Goal: Transaction & Acquisition: Purchase product/service

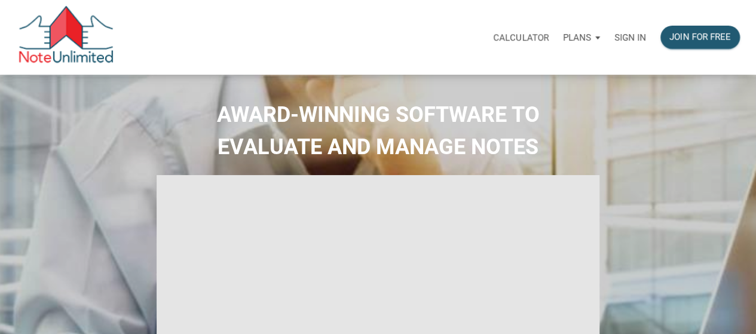
click at [633, 48] on div "Sign in" at bounding box center [630, 38] width 46 height 38
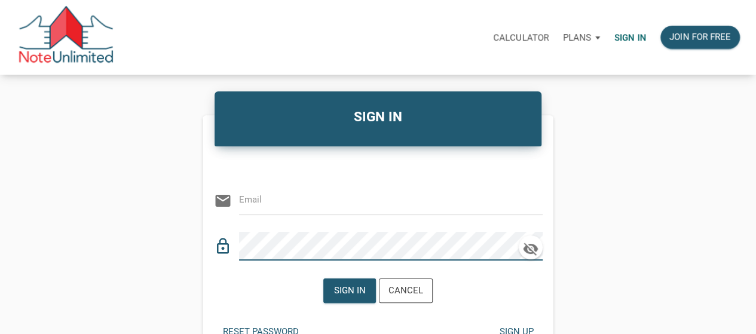
click at [336, 213] on div "email" at bounding box center [378, 197] width 329 height 36
click at [346, 189] on input "email" at bounding box center [382, 200] width 286 height 27
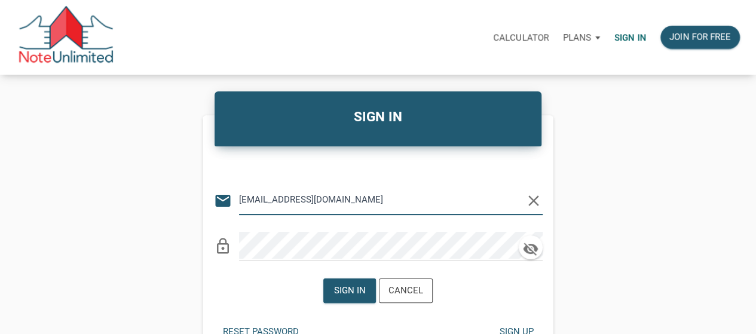
type input "[EMAIL_ADDRESS][DOMAIN_NAME]"
click at [358, 283] on div "Sign in" at bounding box center [349, 290] width 51 height 23
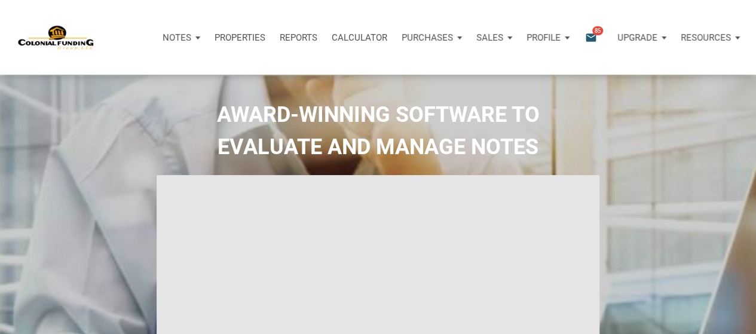
type input "Introduction to new features"
select select
click at [586, 40] on icon "email" at bounding box center [591, 37] width 14 height 14
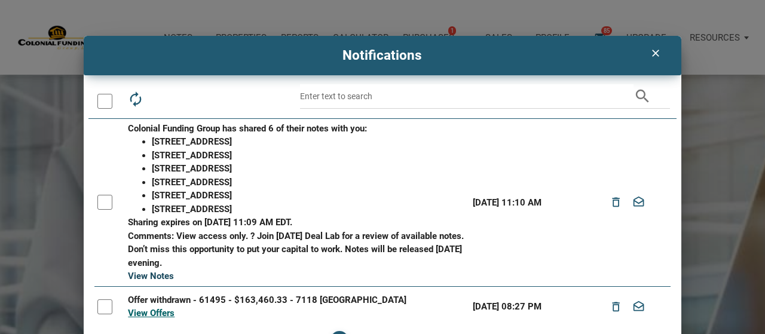
click at [143, 271] on link "View Notes" at bounding box center [151, 276] width 46 height 11
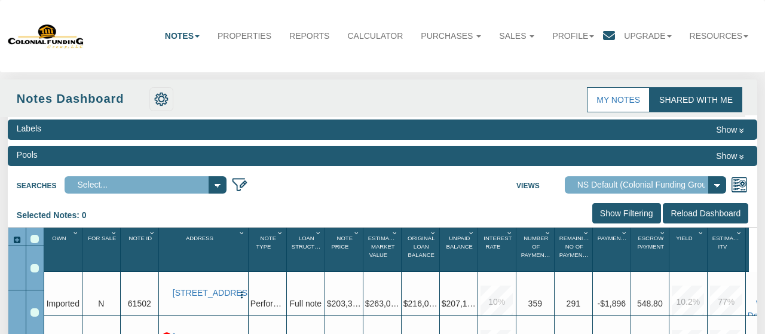
select select "316"
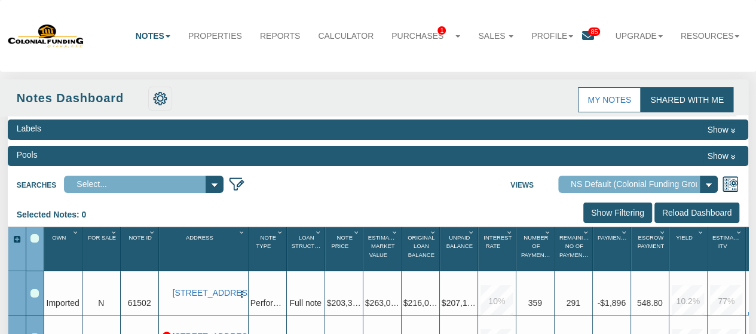
click at [589, 33] on span "85" at bounding box center [594, 32] width 12 height 8
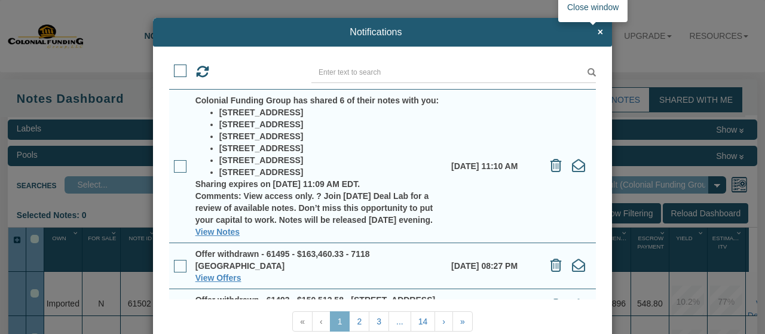
click at [598, 33] on span "×" at bounding box center [600, 32] width 5 height 11
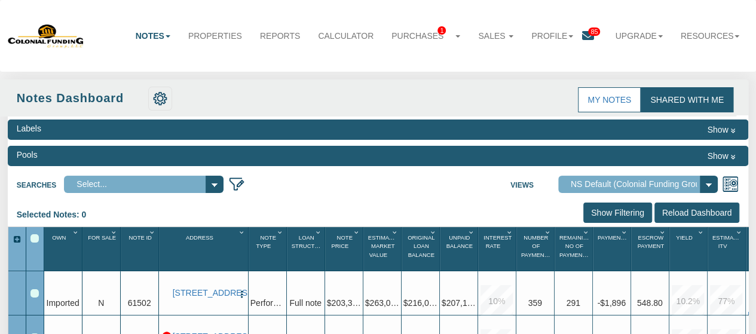
click at [361, 149] on div "Pools Show" at bounding box center [378, 156] width 741 height 20
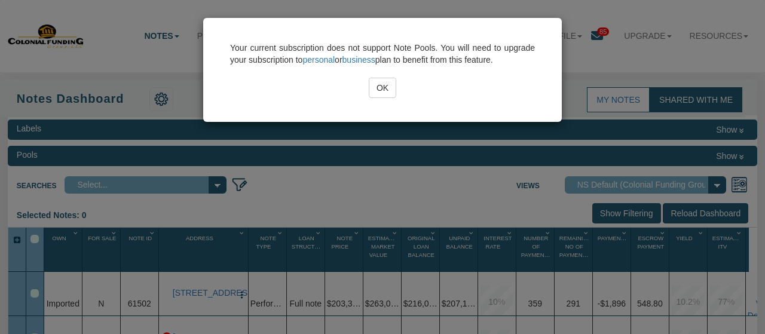
click at [381, 88] on input "OK" at bounding box center [383, 88] width 28 height 20
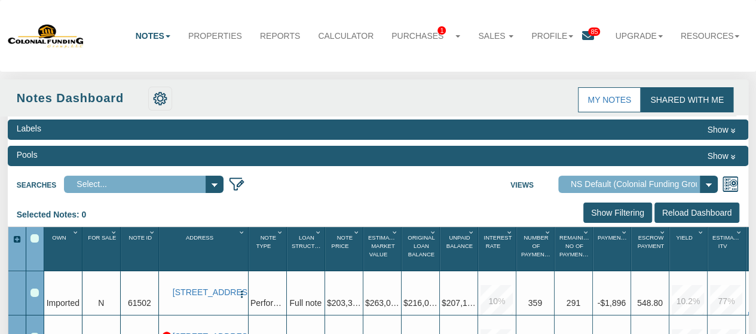
click at [722, 155] on button "Show" at bounding box center [721, 156] width 36 height 14
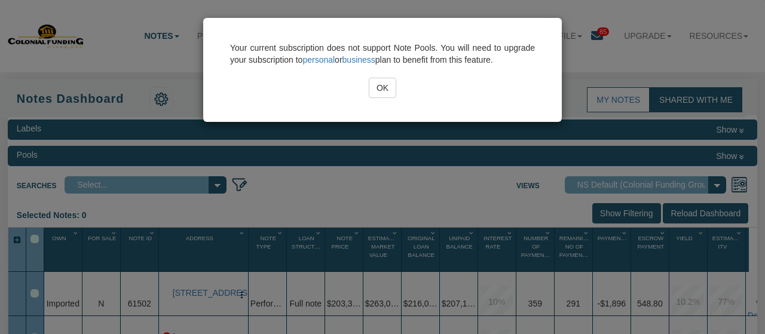
click at [390, 87] on input "OK" at bounding box center [383, 88] width 28 height 20
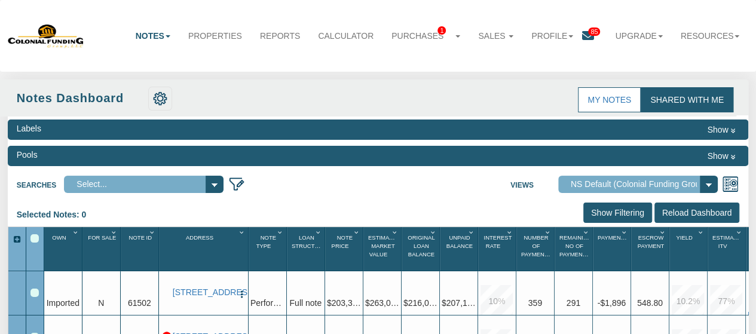
scroll to position [179, 0]
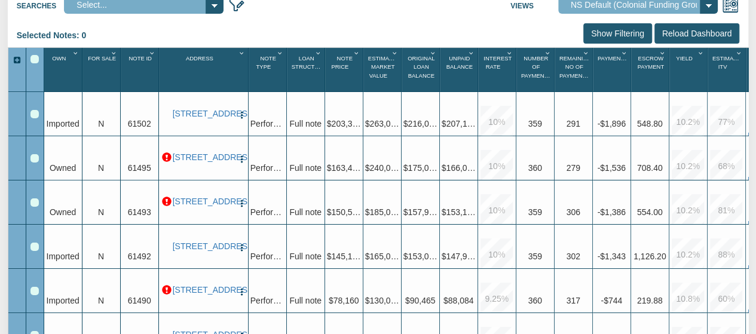
click at [169, 153] on p at bounding box center [167, 158] width 10 height 10
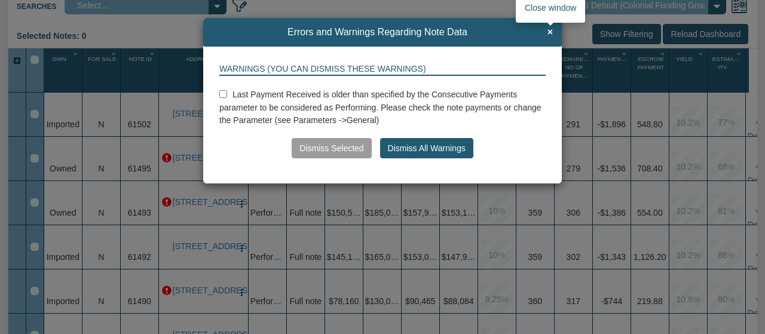
click at [551, 33] on span "×" at bounding box center [550, 32] width 5 height 11
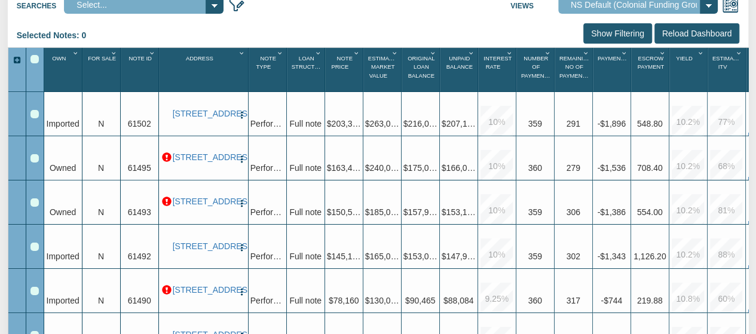
scroll to position [30, 0]
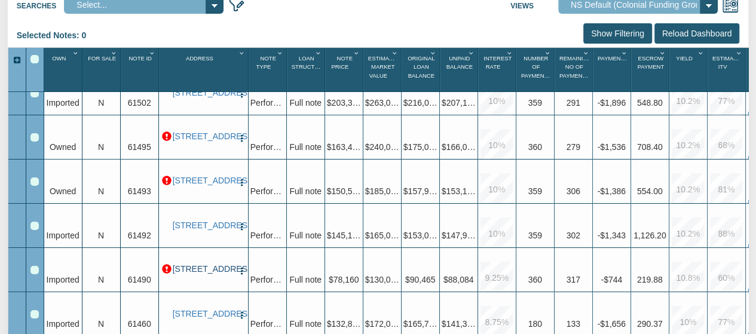
click at [191, 264] on link "[STREET_ADDRESS]" at bounding box center [204, 269] width 62 height 10
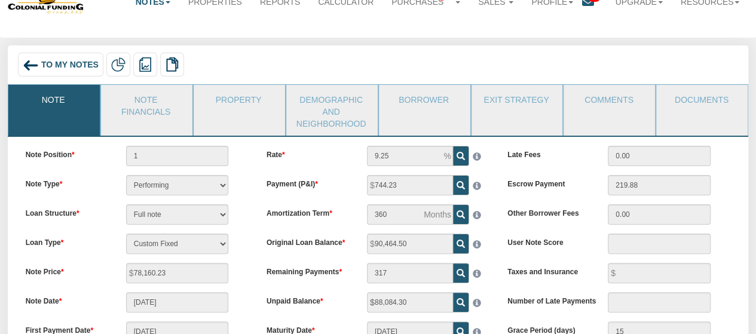
scroll to position [33, 0]
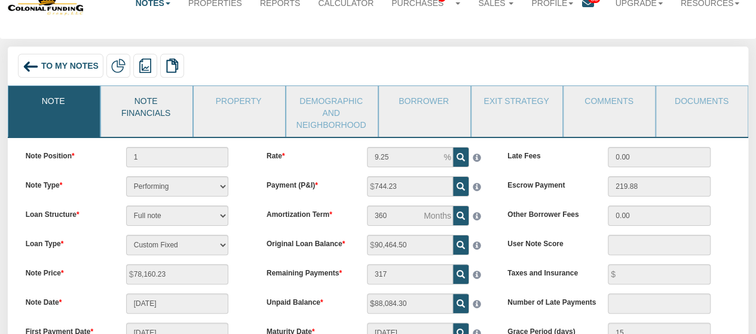
click at [146, 103] on link "Note Financials" at bounding box center [146, 105] width 90 height 39
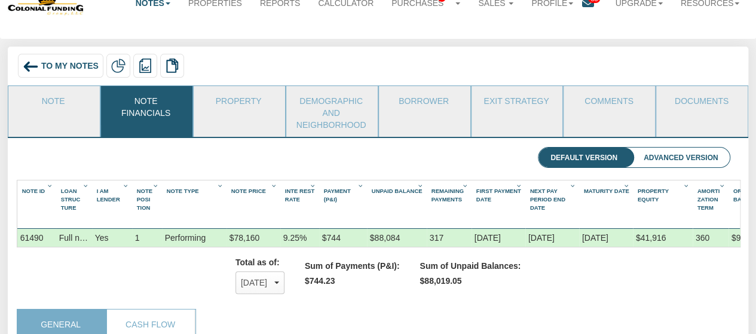
scroll to position [191, 705]
click at [218, 106] on link "Property" at bounding box center [239, 101] width 90 height 30
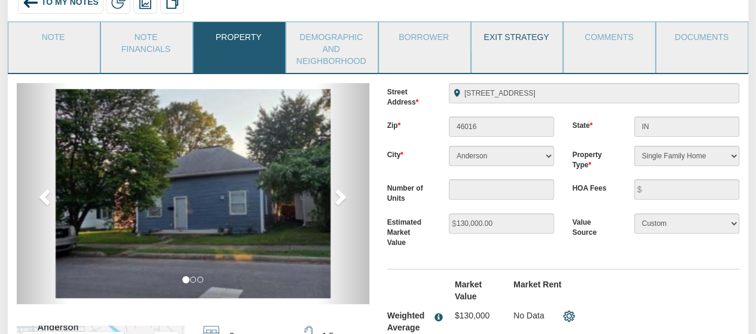
scroll to position [94, 0]
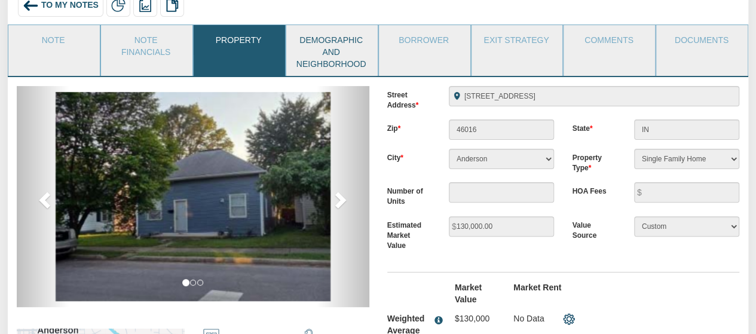
click at [344, 37] on link "Demographic and Neighborhood" at bounding box center [331, 50] width 90 height 51
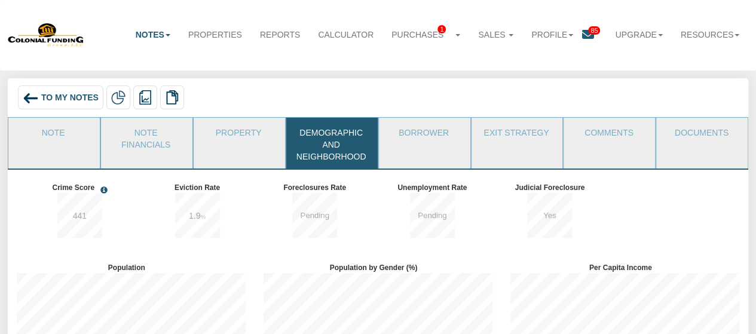
scroll to position [0, 0]
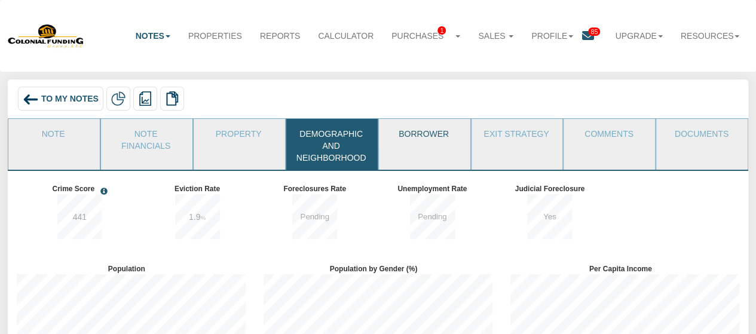
click at [394, 137] on link "Borrower" at bounding box center [424, 134] width 90 height 30
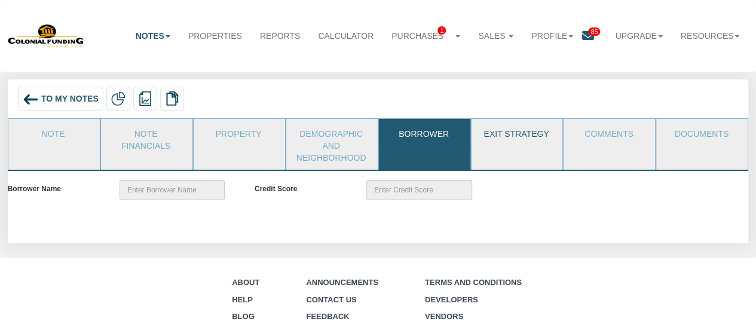
click at [511, 137] on link "Exit Strategy" at bounding box center [517, 134] width 90 height 30
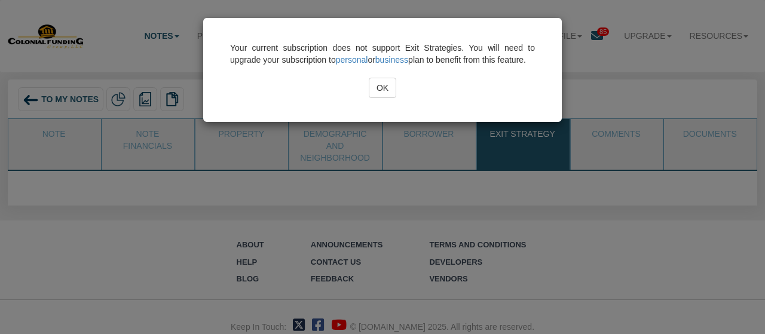
drag, startPoint x: 381, startPoint y: 96, endPoint x: 509, endPoint y: 103, distance: 127.5
click at [384, 96] on input "OK" at bounding box center [383, 88] width 28 height 20
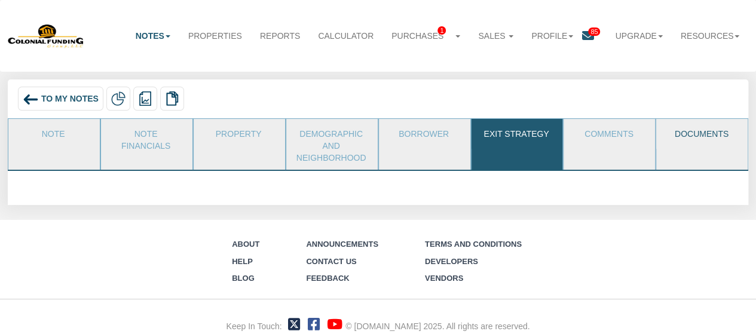
click at [670, 130] on link "Documents" at bounding box center [701, 134] width 90 height 30
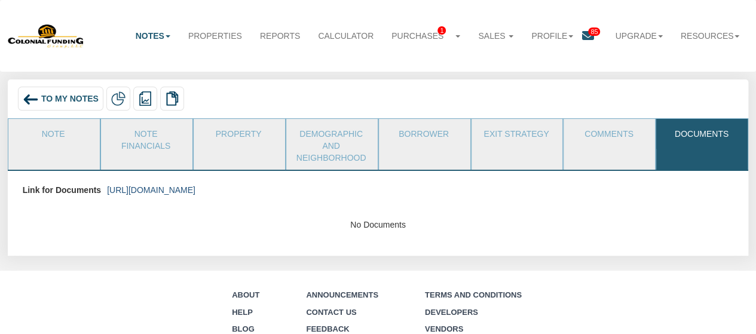
click at [196, 190] on link "https://colonialfundinggroup.sharepoint.com/:f:/s/operationsteam/EuM0gXGqkf5Brz…" at bounding box center [151, 190] width 88 height 10
click at [237, 136] on link "Property" at bounding box center [239, 134] width 90 height 30
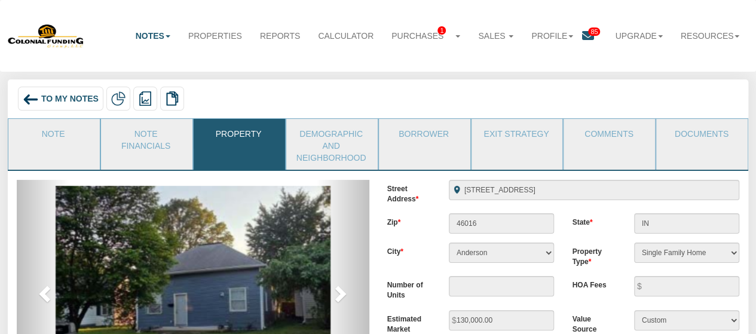
click at [55, 98] on span "To My Notes" at bounding box center [69, 99] width 57 height 10
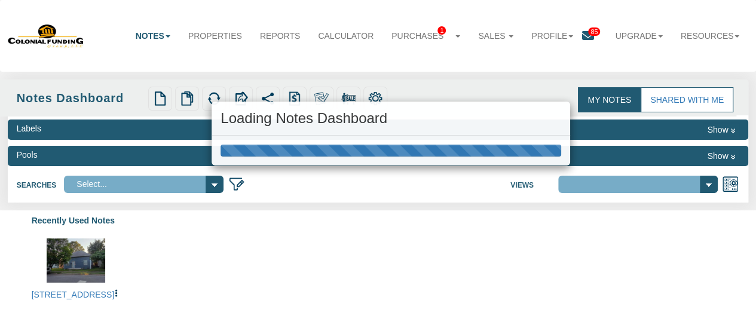
select select "316"
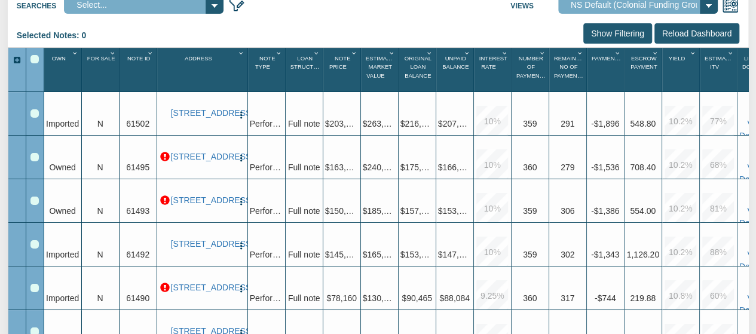
scroll to position [26, 0]
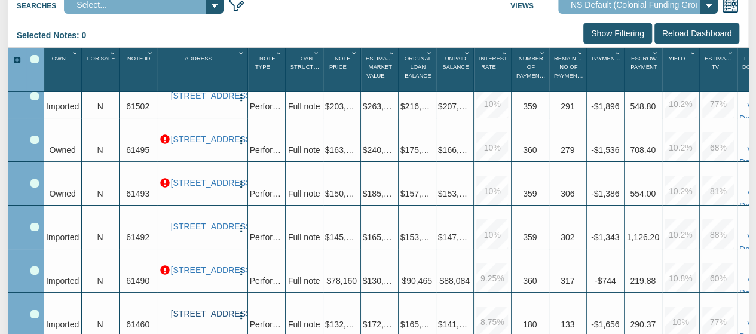
click at [193, 309] on link "[STREET_ADDRESS]" at bounding box center [202, 314] width 63 height 10
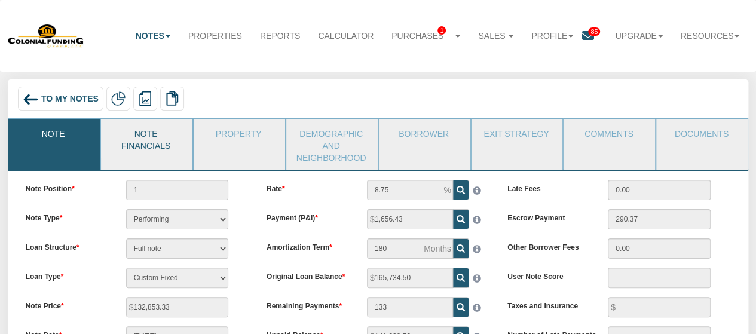
click at [163, 138] on link "Note Financials" at bounding box center [146, 138] width 90 height 39
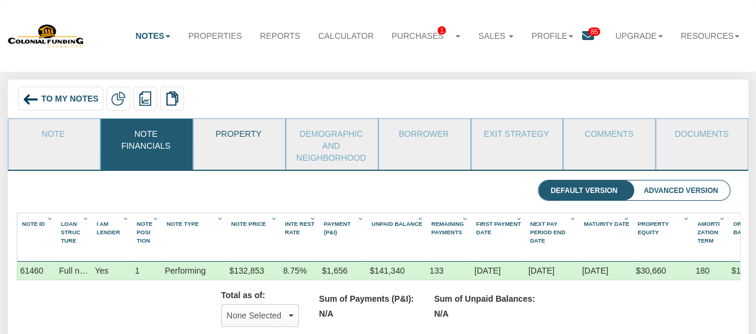
click at [236, 129] on link "Property" at bounding box center [239, 134] width 90 height 30
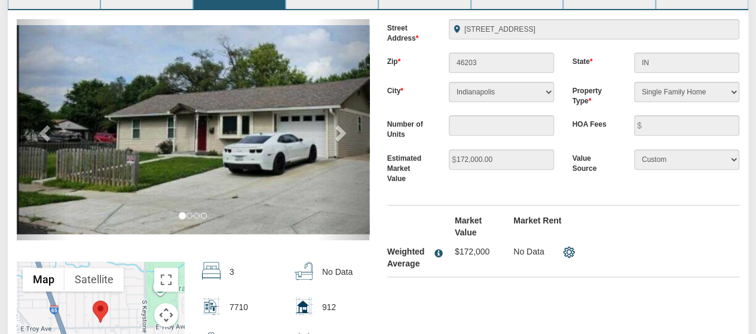
scroll to position [179, 0]
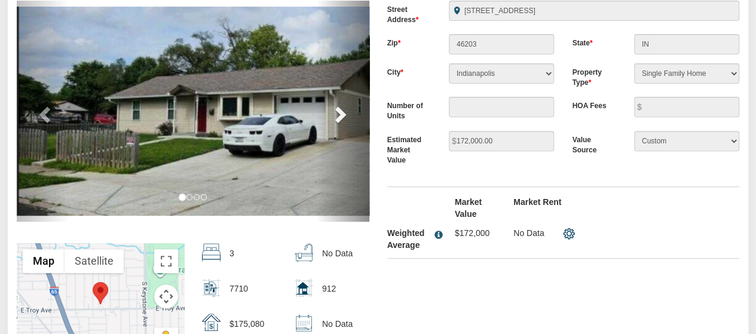
click at [344, 115] on span at bounding box center [340, 114] width 18 height 18
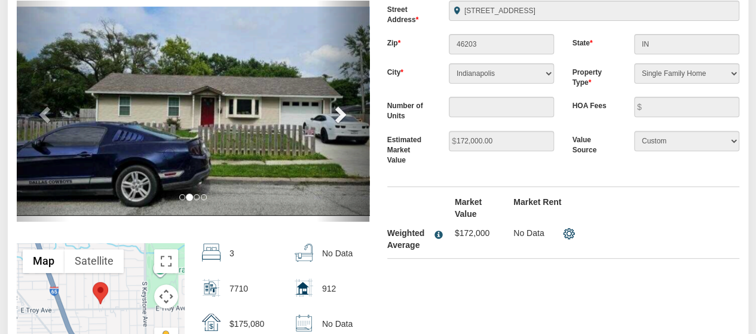
click at [342, 114] on span at bounding box center [340, 114] width 18 height 18
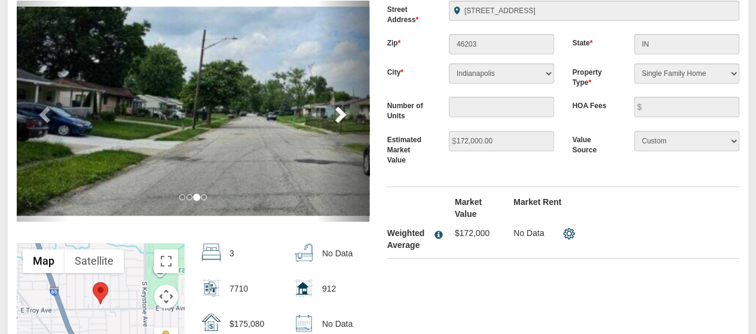
click at [342, 114] on span at bounding box center [340, 114] width 18 height 18
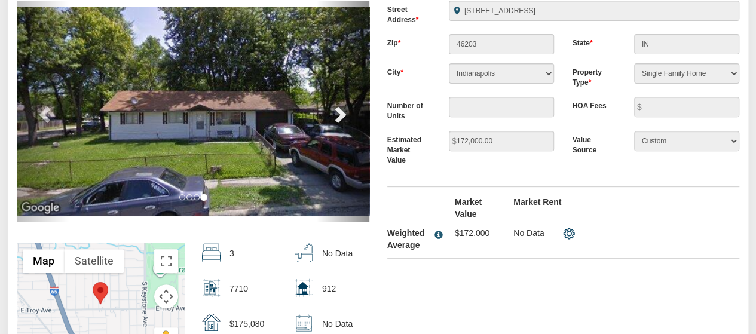
click at [342, 113] on span at bounding box center [340, 114] width 18 height 18
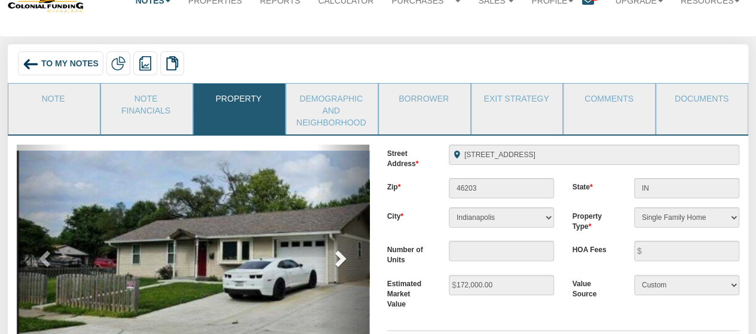
scroll to position [0, 0]
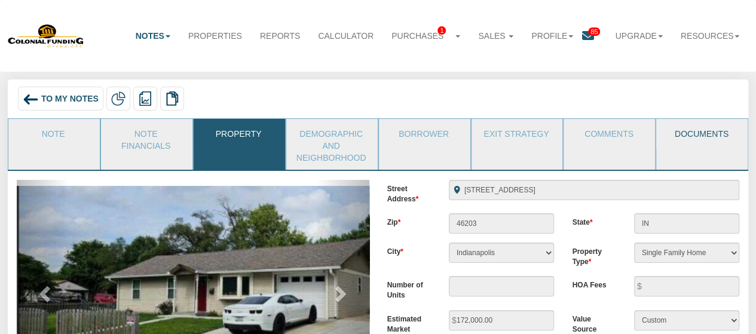
click at [716, 132] on link "Documents" at bounding box center [701, 134] width 90 height 30
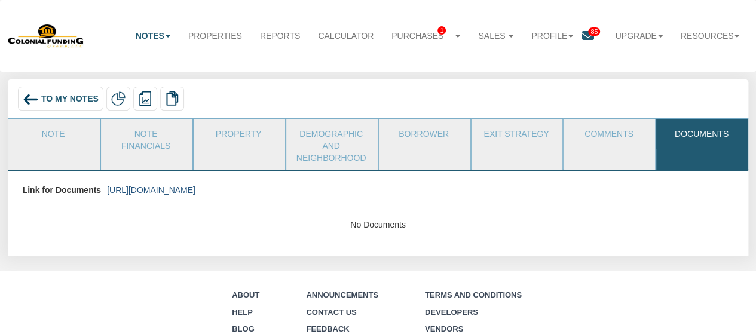
click at [196, 187] on link "https://colonialfundinggroup.sharepoint.com/:f:/s/operationsteam/EjJtlHi93OdKkT…" at bounding box center [151, 190] width 88 height 10
click at [145, 145] on link "Note Financials" at bounding box center [146, 138] width 90 height 39
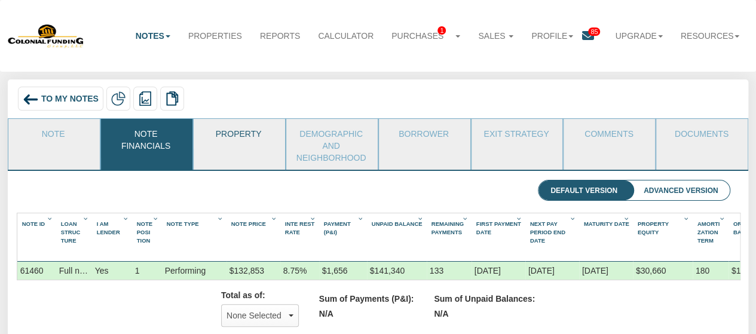
click at [259, 144] on link "Property" at bounding box center [239, 134] width 90 height 30
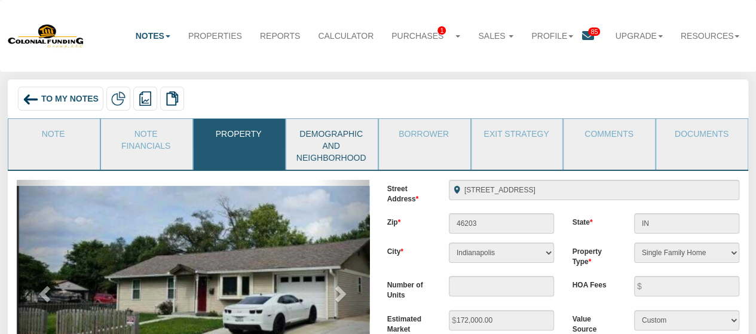
click at [310, 150] on link "Demographic and Neighborhood" at bounding box center [331, 144] width 90 height 51
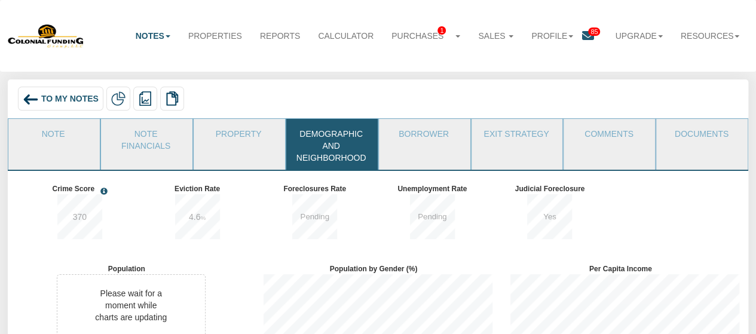
click at [49, 102] on span "To My Notes" at bounding box center [69, 99] width 57 height 10
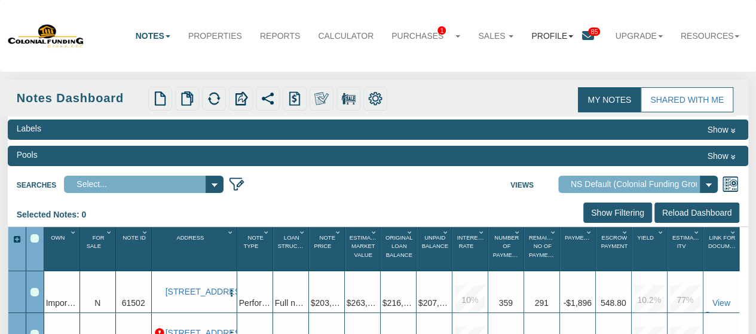
click at [535, 36] on link "Profile" at bounding box center [553, 36] width 60 height 26
click at [530, 57] on link "Settings" at bounding box center [558, 62] width 94 height 16
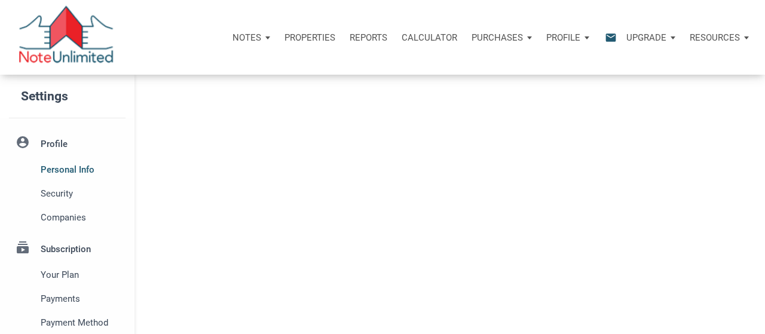
select select
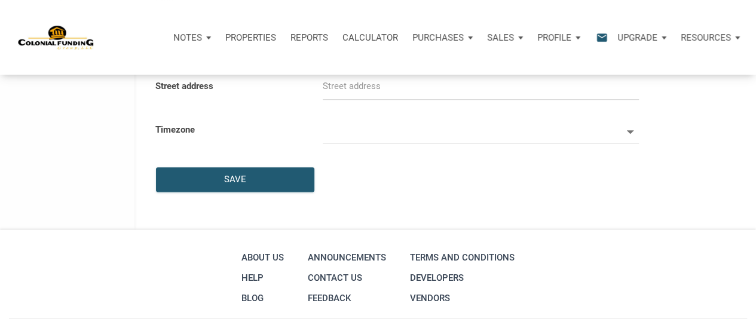
scroll to position [179, 0]
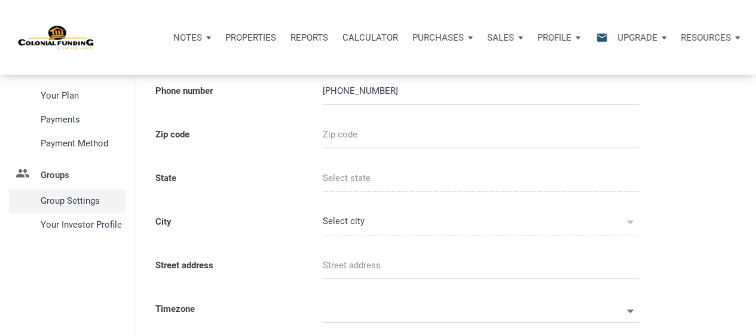
type input "2672299916"
select select
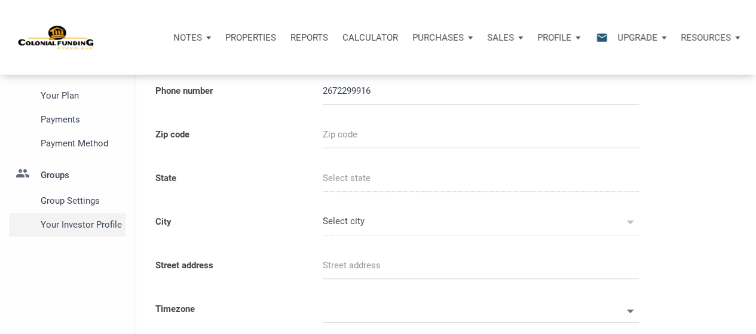
click at [88, 228] on span "Your Investor Profile" at bounding box center [81, 225] width 80 height 14
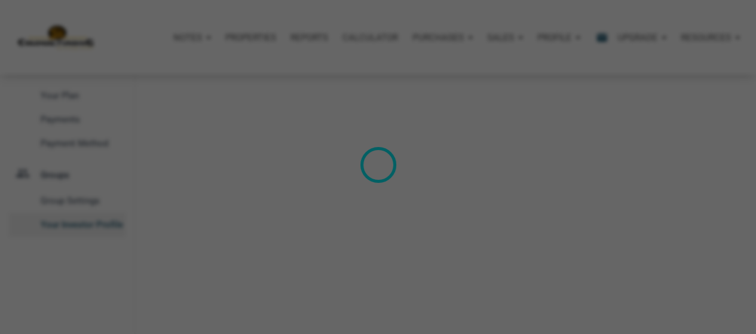
type input "Cash Flow - [DATE] Income"
select select
type input "$ 302,000"
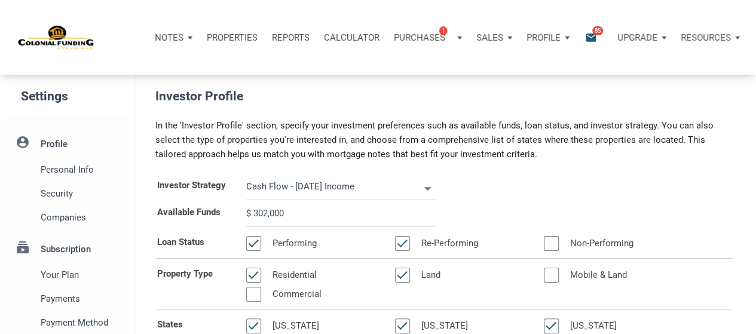
click at [322, 213] on input "$ 302,000" at bounding box center [341, 213] width 190 height 27
click at [295, 219] on input "$ 302,000" at bounding box center [341, 213] width 190 height 27
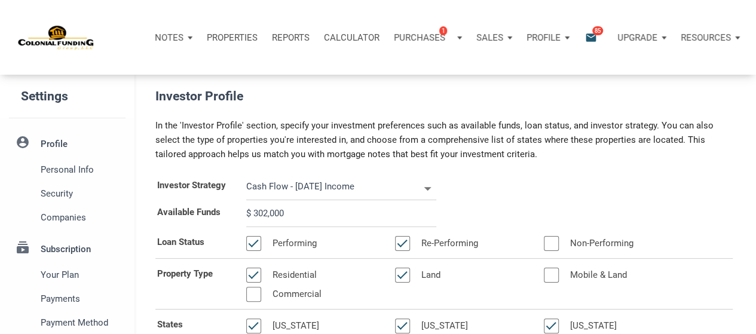
click at [295, 216] on input "$ 302,000" at bounding box center [341, 213] width 190 height 27
select select
type input "$ 30,200"
select select
type input "$ 3,020"
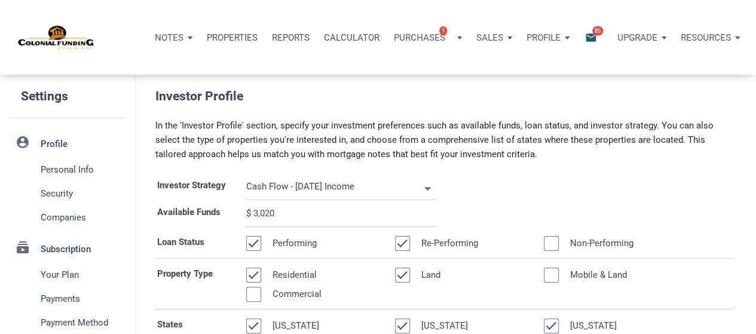
select select
type input "$ 302"
select select
type input "$ 30"
select select
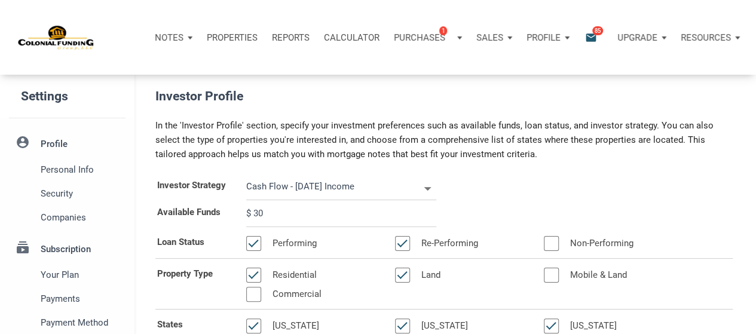
type input "$ 3"
select select
type input "$ 1"
select select
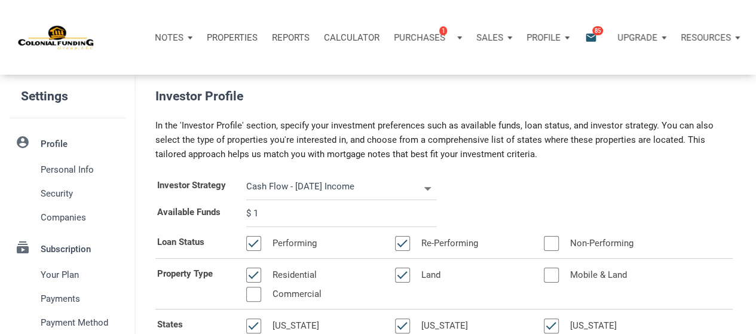
type input "$ 14"
select select
type input "$ 149"
select select
type input "$ 1,490"
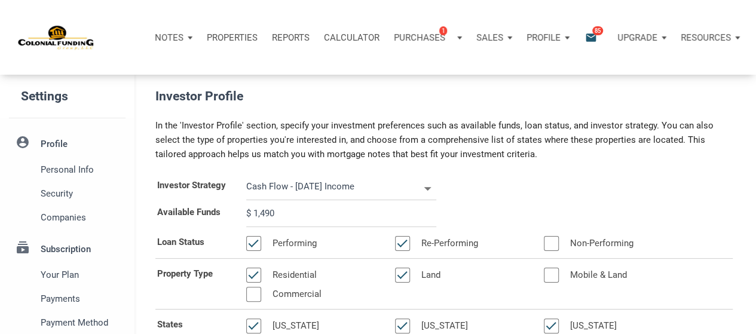
select select
type input "$ 14,900"
select select
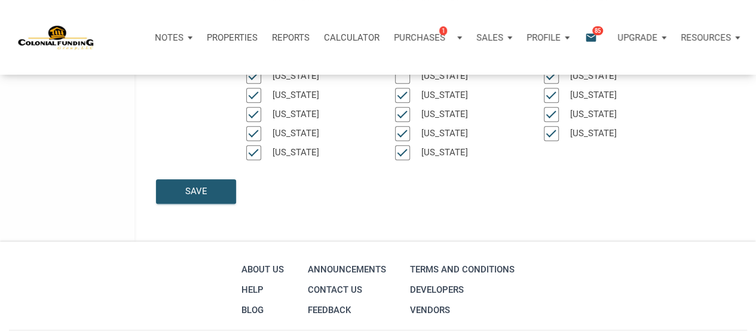
scroll to position [481, 0]
type input "$ 149,000"
click at [172, 179] on div "Save" at bounding box center [196, 190] width 79 height 23
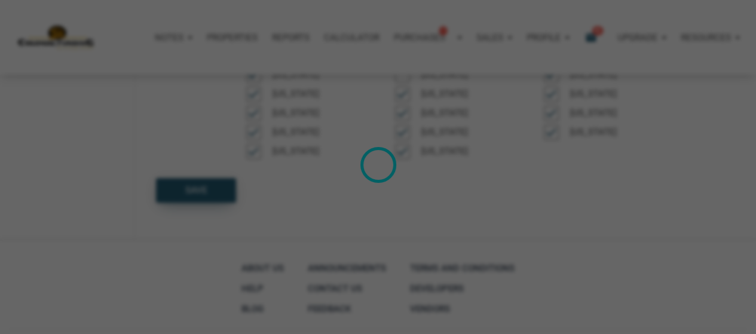
select select
type input "$ 149,000"
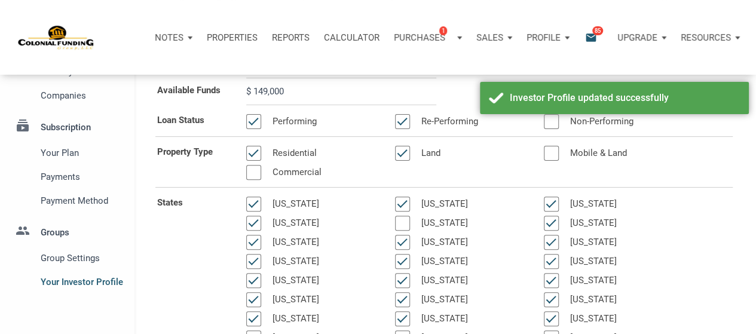
scroll to position [0, 0]
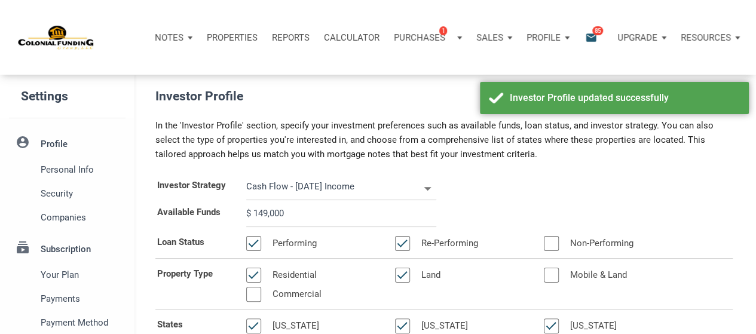
click at [584, 44] on icon "email" at bounding box center [591, 37] width 14 height 14
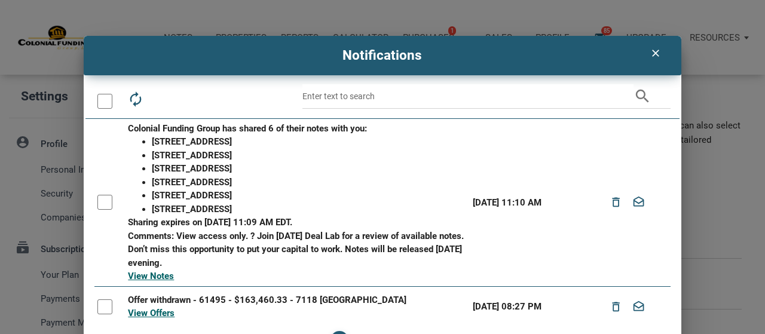
click at [657, 44] on div "clear" at bounding box center [655, 53] width 30 height 23
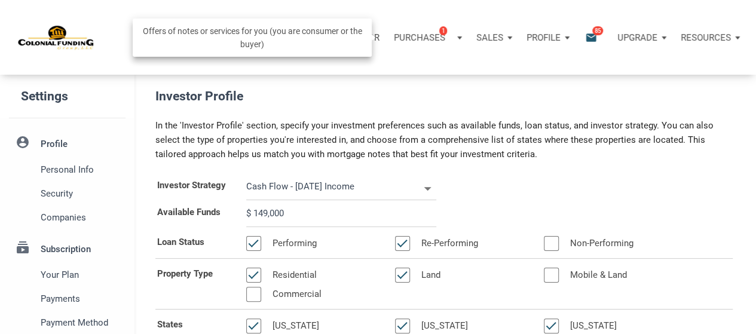
click at [447, 38] on div "Purchases 1" at bounding box center [423, 37] width 59 height 14
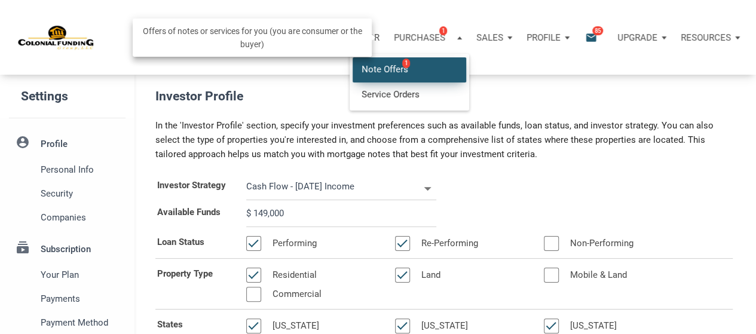
click at [410, 63] on link "Note Offers 1" at bounding box center [410, 69] width 114 height 25
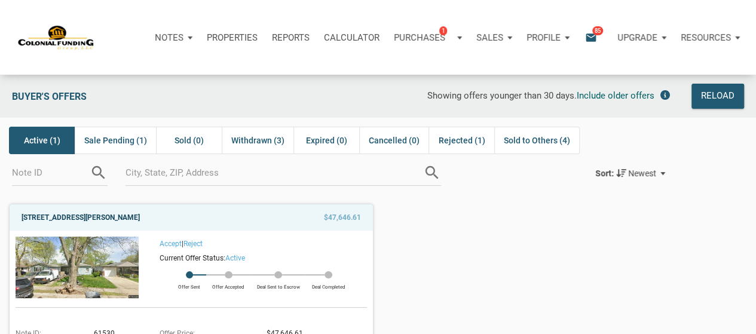
click at [120, 218] on link "[STREET_ADDRESS][PERSON_NAME]" at bounding box center [81, 217] width 118 height 14
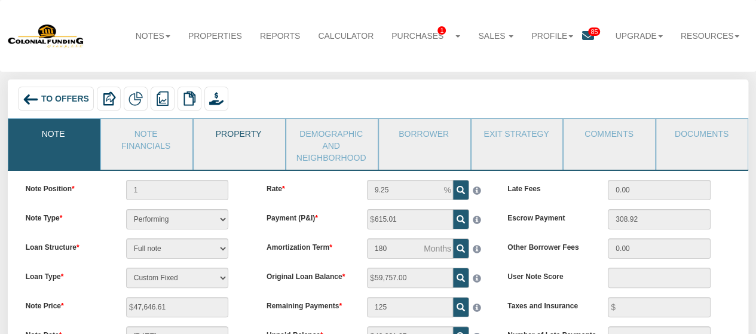
click at [257, 143] on link "Property" at bounding box center [239, 134] width 90 height 30
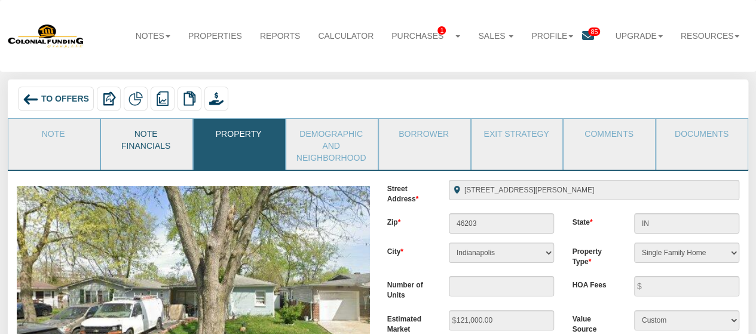
click at [138, 130] on link "Note Financials" at bounding box center [146, 138] width 90 height 39
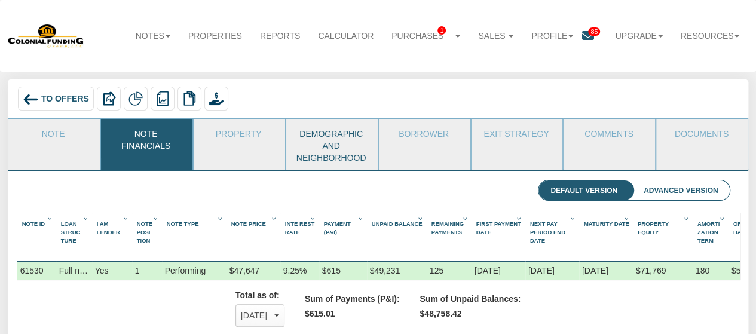
scroll to position [191, 705]
click at [256, 131] on link "Property" at bounding box center [239, 134] width 90 height 30
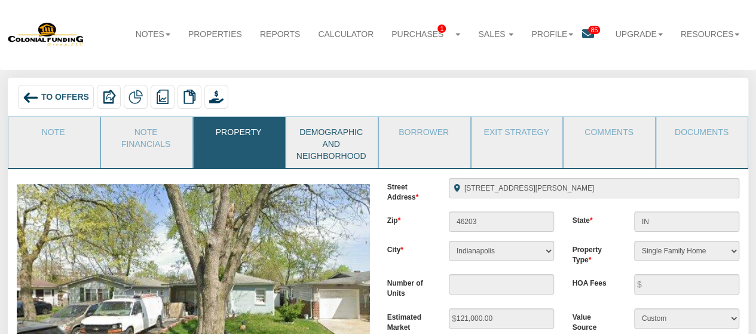
scroll to position [0, 0]
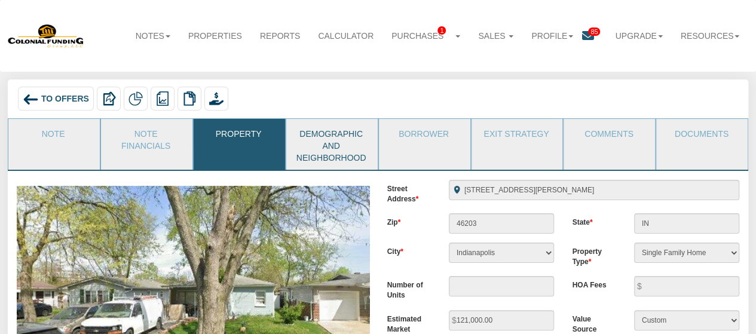
click at [347, 143] on link "Demographic and Neighborhood" at bounding box center [331, 144] width 90 height 51
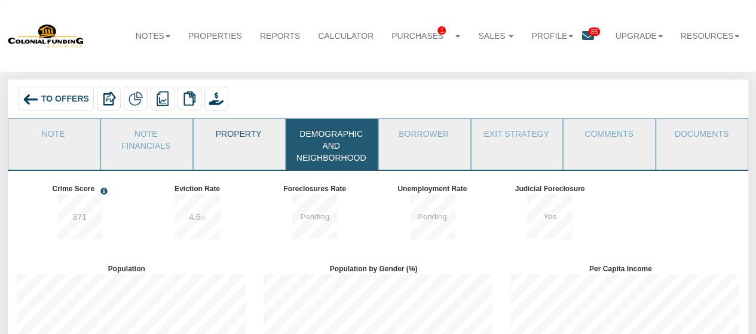
click at [222, 138] on link "Property" at bounding box center [239, 134] width 90 height 30
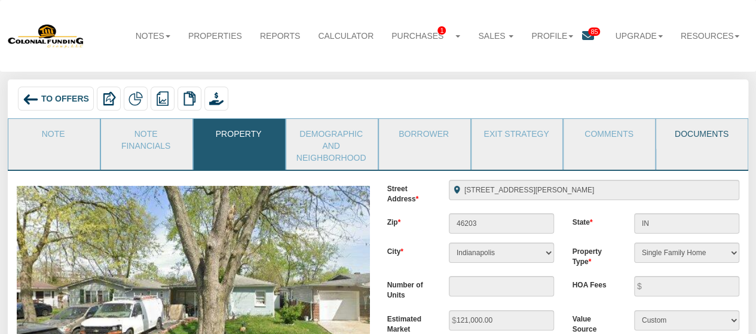
click at [703, 129] on link "Documents" at bounding box center [701, 134] width 90 height 30
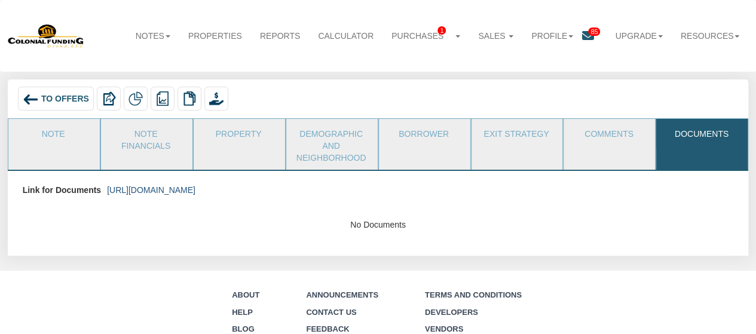
click at [153, 188] on link "https://colonialfundinggroup.sharepoint.com/:f:/s/operationsteam/EnFmrck22z5OlA…" at bounding box center [151, 190] width 88 height 10
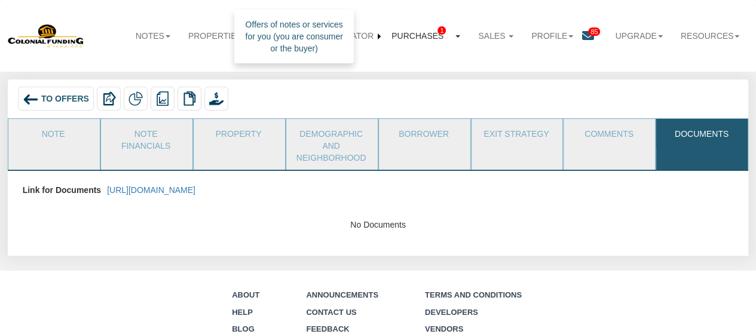
click at [426, 30] on link "Purchases 1" at bounding box center [426, 36] width 87 height 27
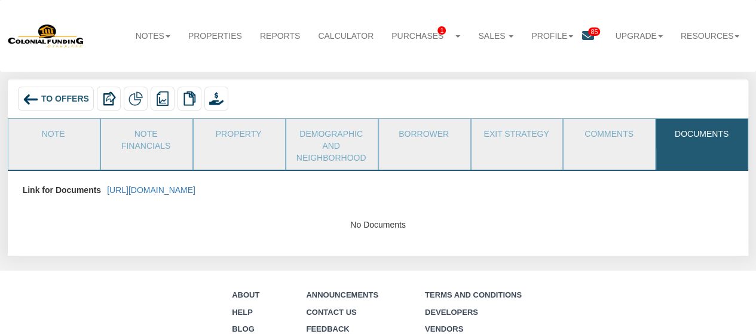
click at [582, 39] on icon at bounding box center [588, 36] width 12 height 12
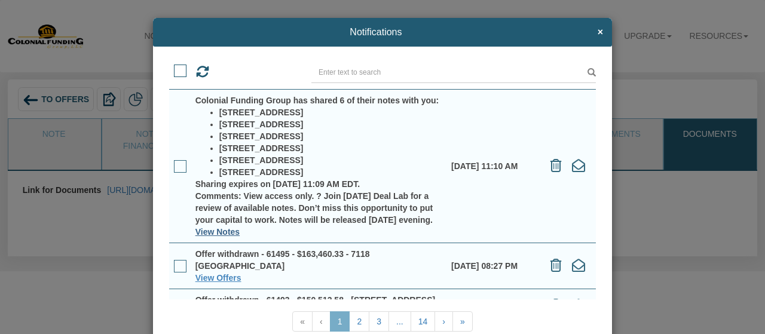
click at [204, 237] on link "View Notes" at bounding box center [218, 232] width 44 height 10
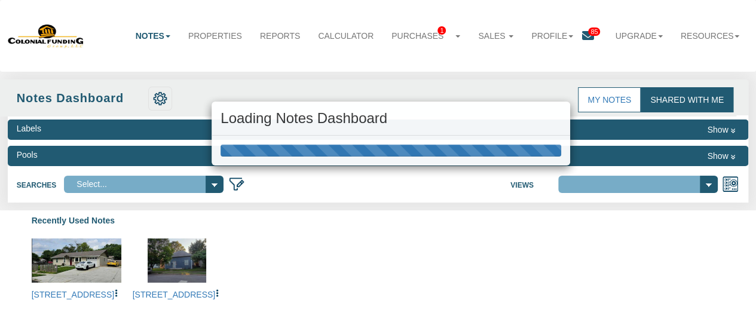
select select "316"
